Goal: Task Accomplishment & Management: Use online tool/utility

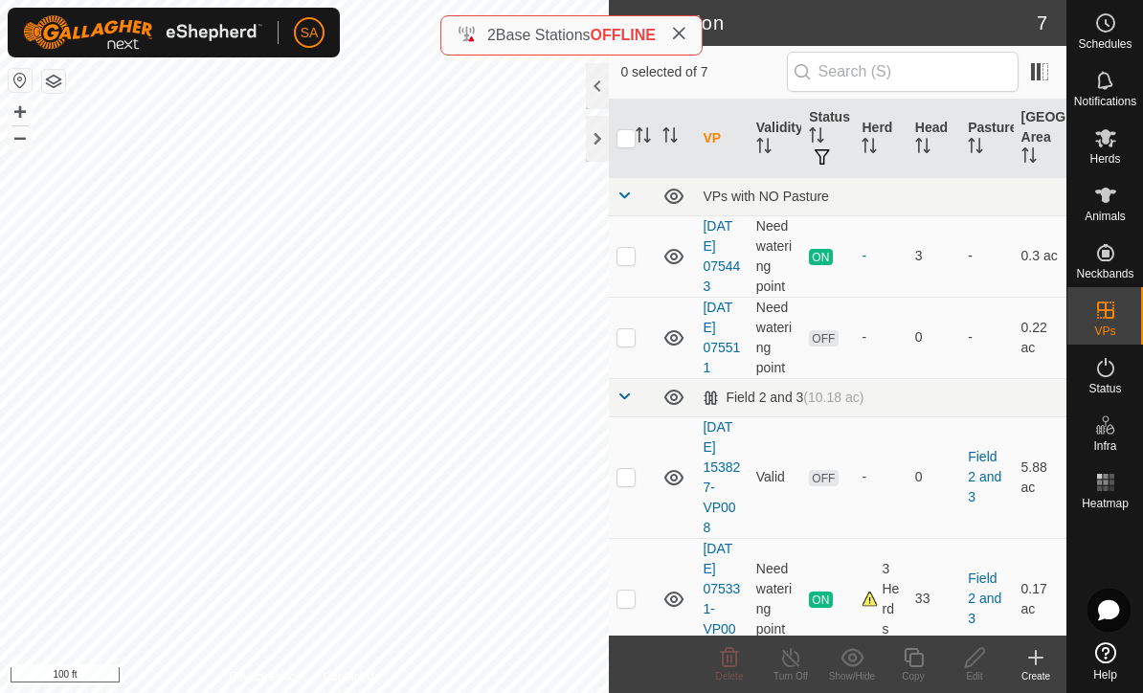
click at [629, 489] on td at bounding box center [632, 478] width 46 height 122
click at [632, 490] on td at bounding box center [632, 478] width 46 height 122
checkbox input "false"
click at [1118, 144] on es-mob-svg-icon at bounding box center [1106, 138] width 34 height 31
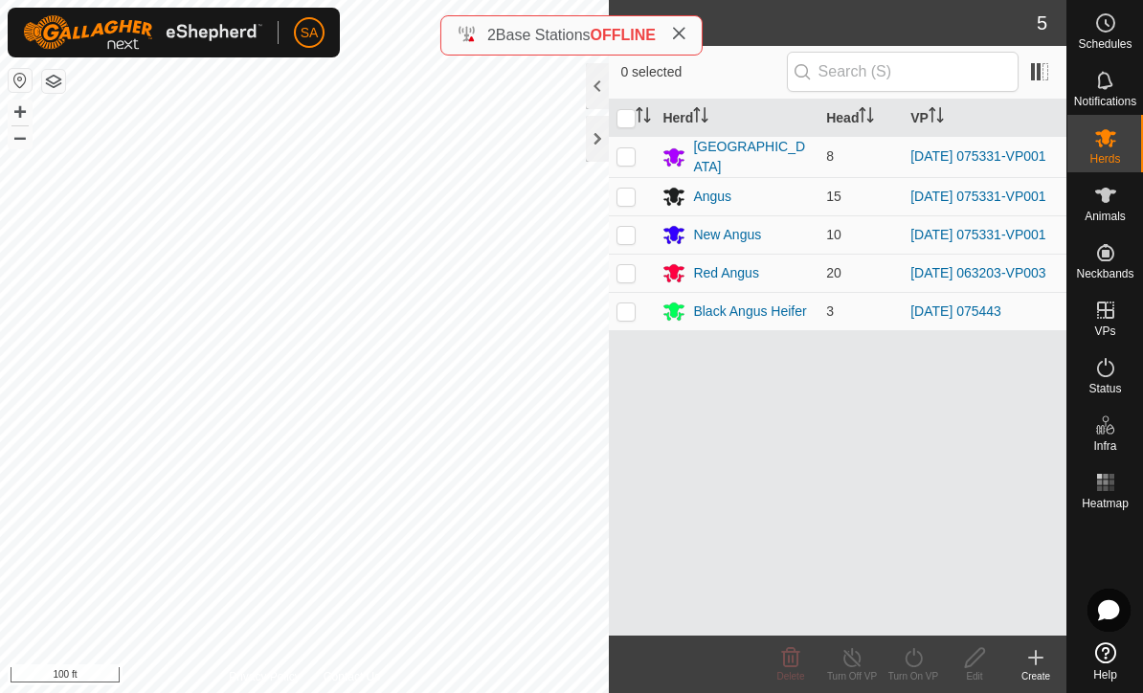
click at [632, 154] on p-checkbox at bounding box center [626, 155] width 19 height 15
click at [631, 154] on p-checkbox at bounding box center [626, 155] width 19 height 15
checkbox input "false"
click at [631, 242] on p-checkbox at bounding box center [626, 234] width 19 height 15
checkbox input "true"
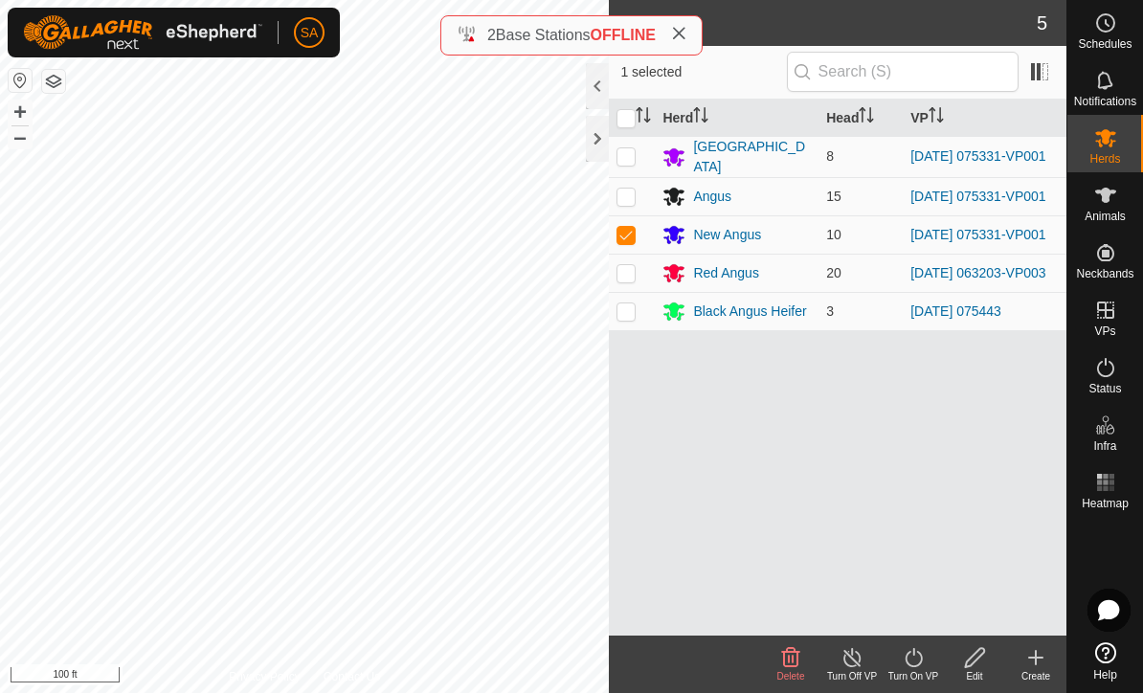
click at [628, 192] on p-checkbox at bounding box center [626, 196] width 19 height 15
checkbox input "true"
click at [624, 159] on p-checkbox at bounding box center [626, 155] width 19 height 15
checkbox input "true"
click at [927, 666] on turn-on-svg-icon at bounding box center [913, 657] width 61 height 23
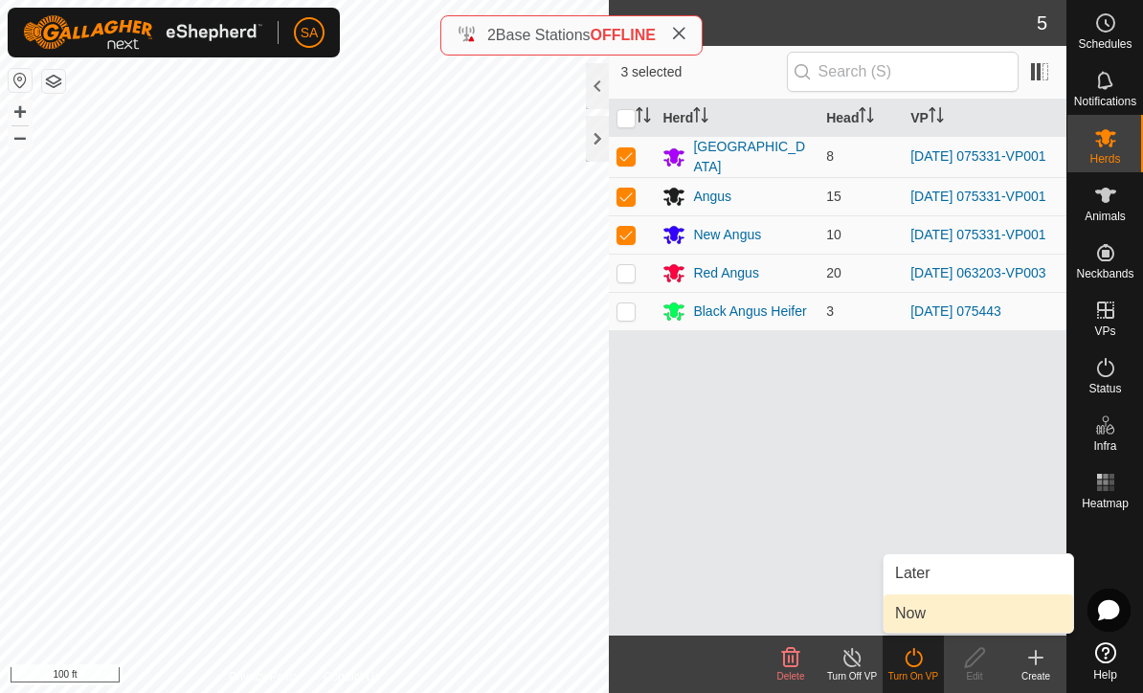
click at [930, 616] on link "Now" at bounding box center [979, 614] width 190 height 38
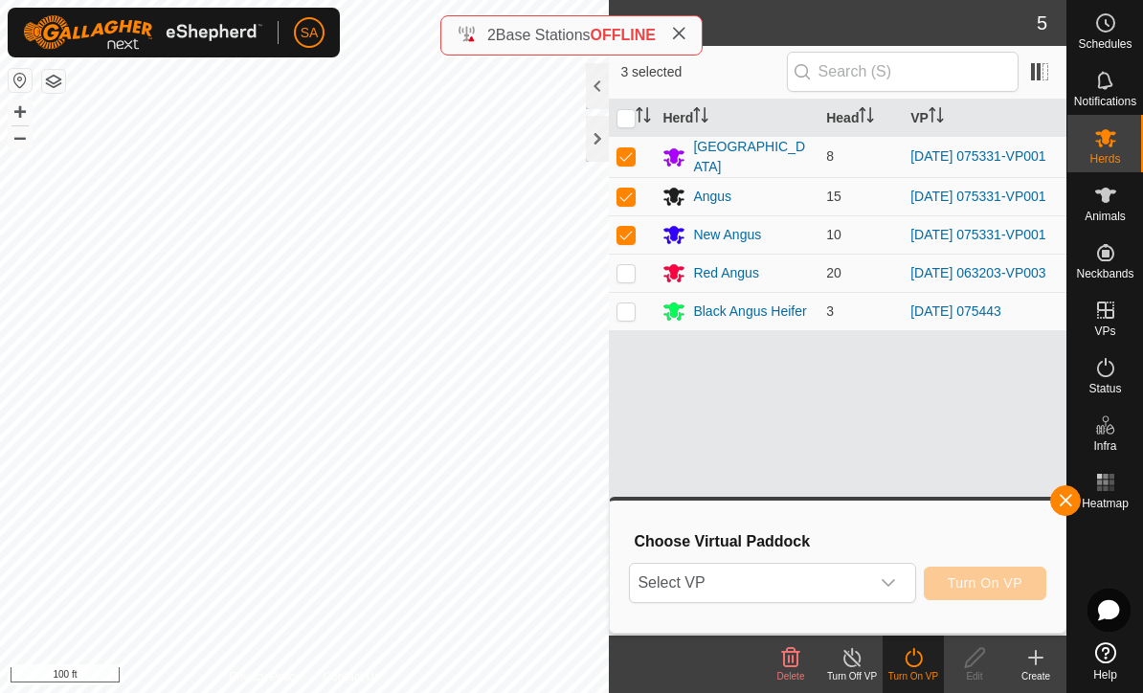
click at [900, 586] on div "dropdown trigger" at bounding box center [888, 583] width 38 height 38
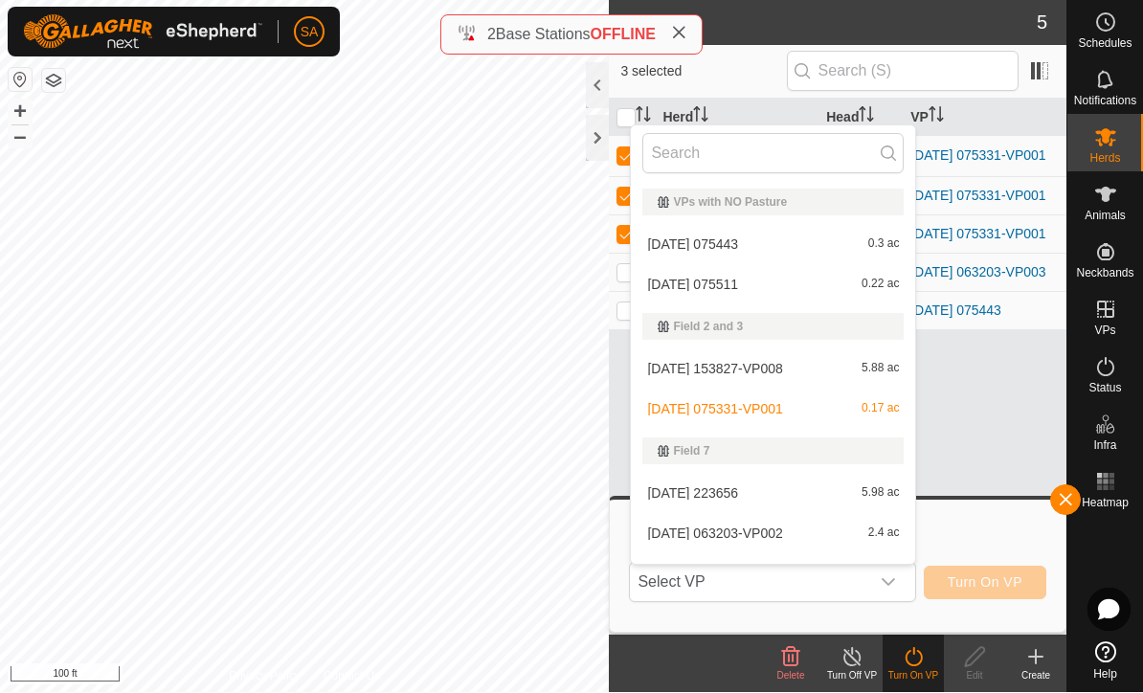
click at [832, 368] on div "[DATE] 153827-VP008 5.88 ac" at bounding box center [773, 369] width 261 height 23
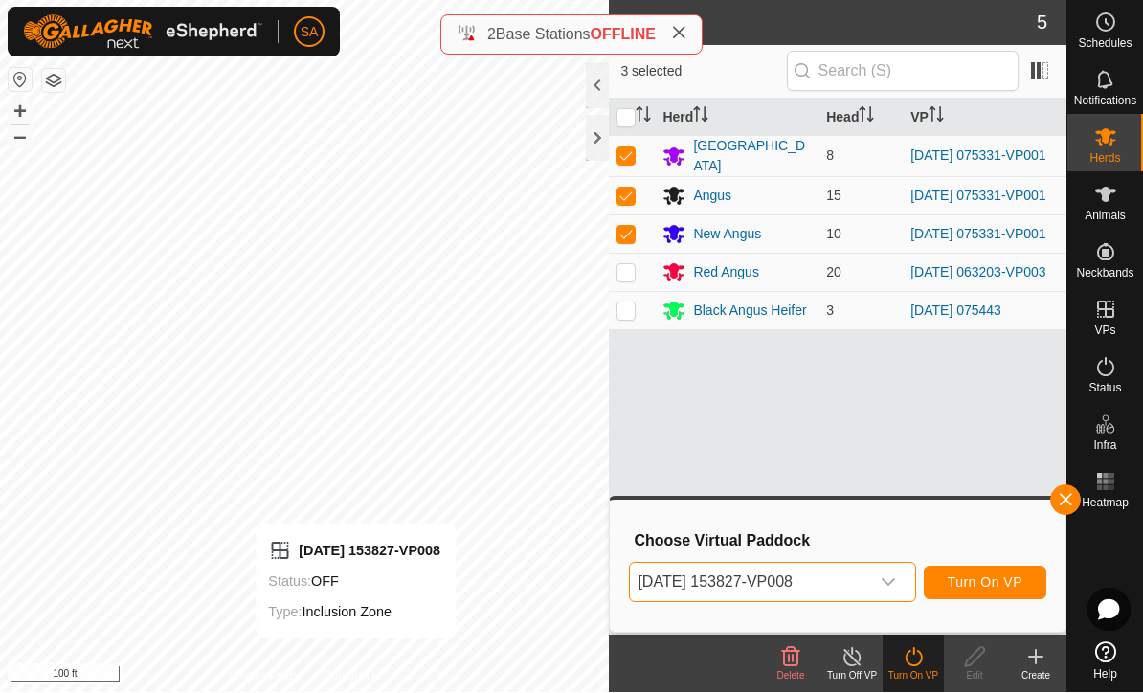
click at [1006, 576] on span "Turn On VP" at bounding box center [985, 582] width 75 height 15
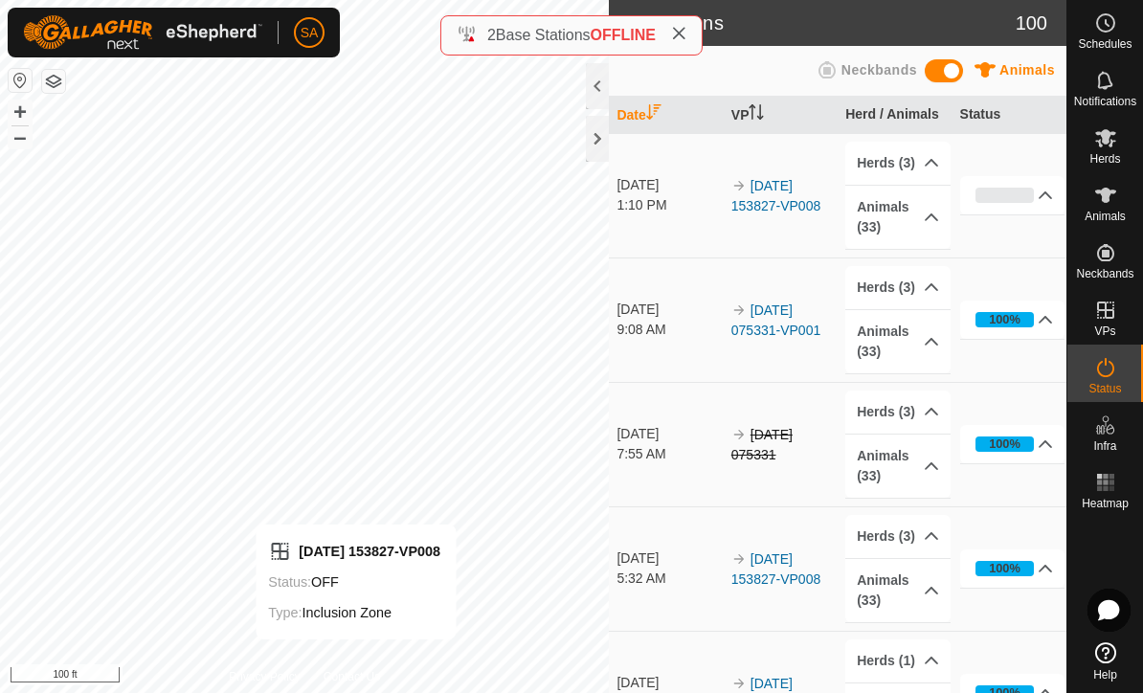
click at [598, 152] on div at bounding box center [597, 139] width 23 height 46
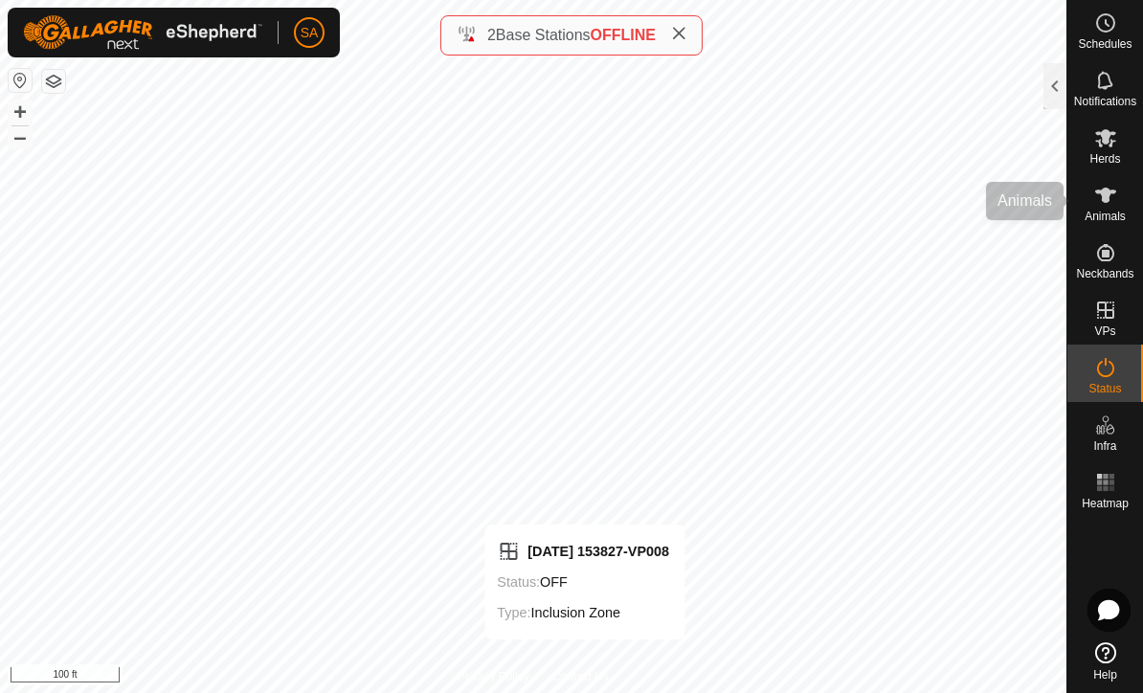
click at [1119, 211] on span "Animals" at bounding box center [1105, 216] width 41 height 11
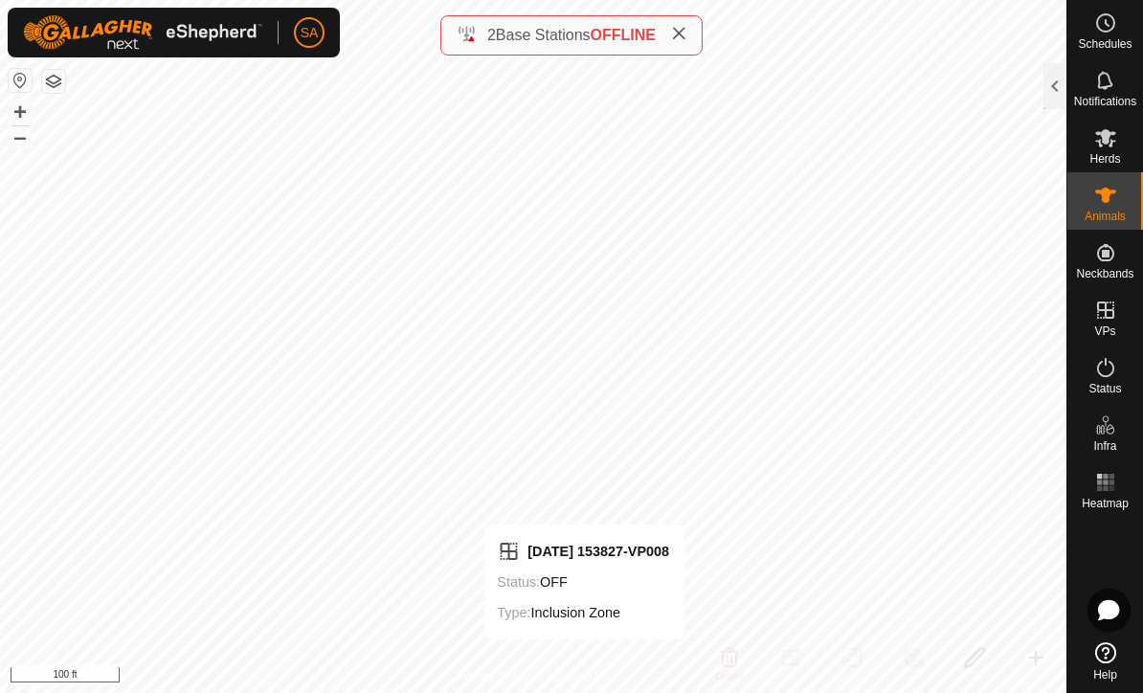
click at [1055, 86] on div at bounding box center [1055, 86] width 23 height 46
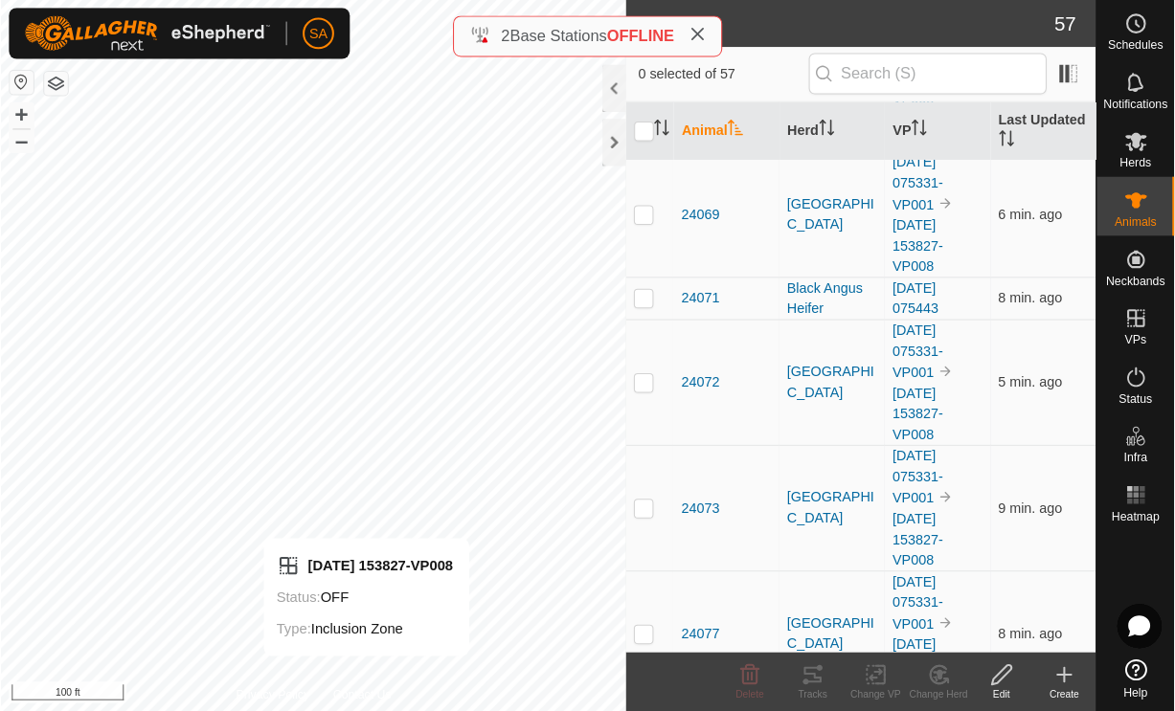
scroll to position [988, 0]
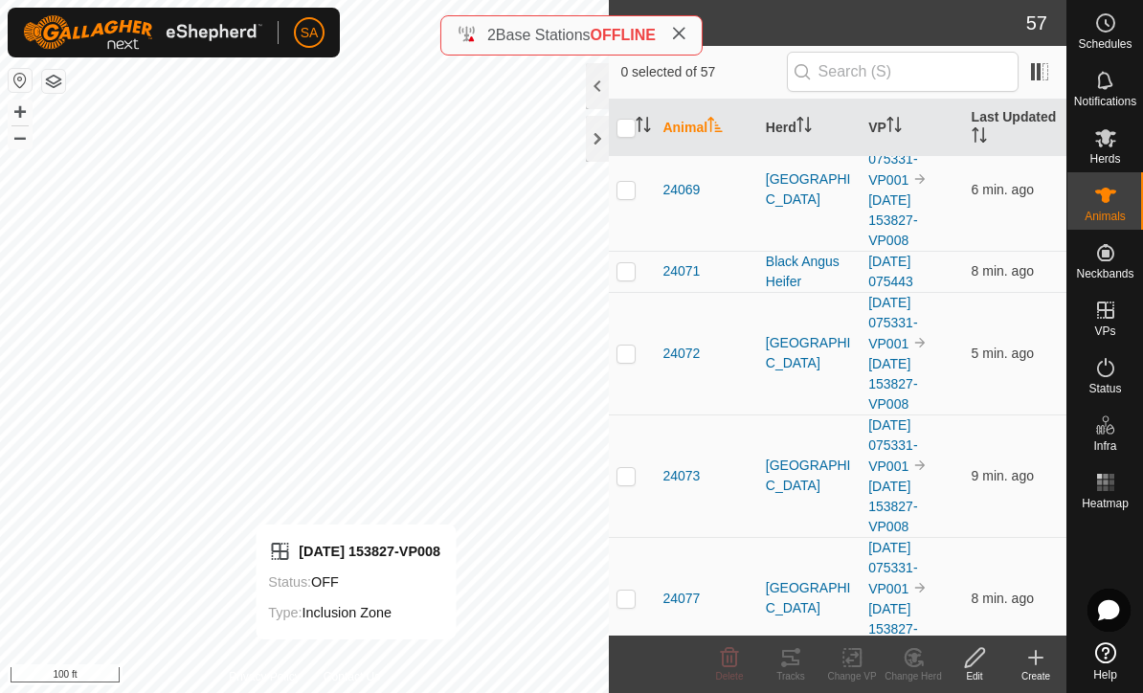
click at [607, 134] on div at bounding box center [597, 139] width 23 height 46
